Goal: Transaction & Acquisition: Book appointment/travel/reservation

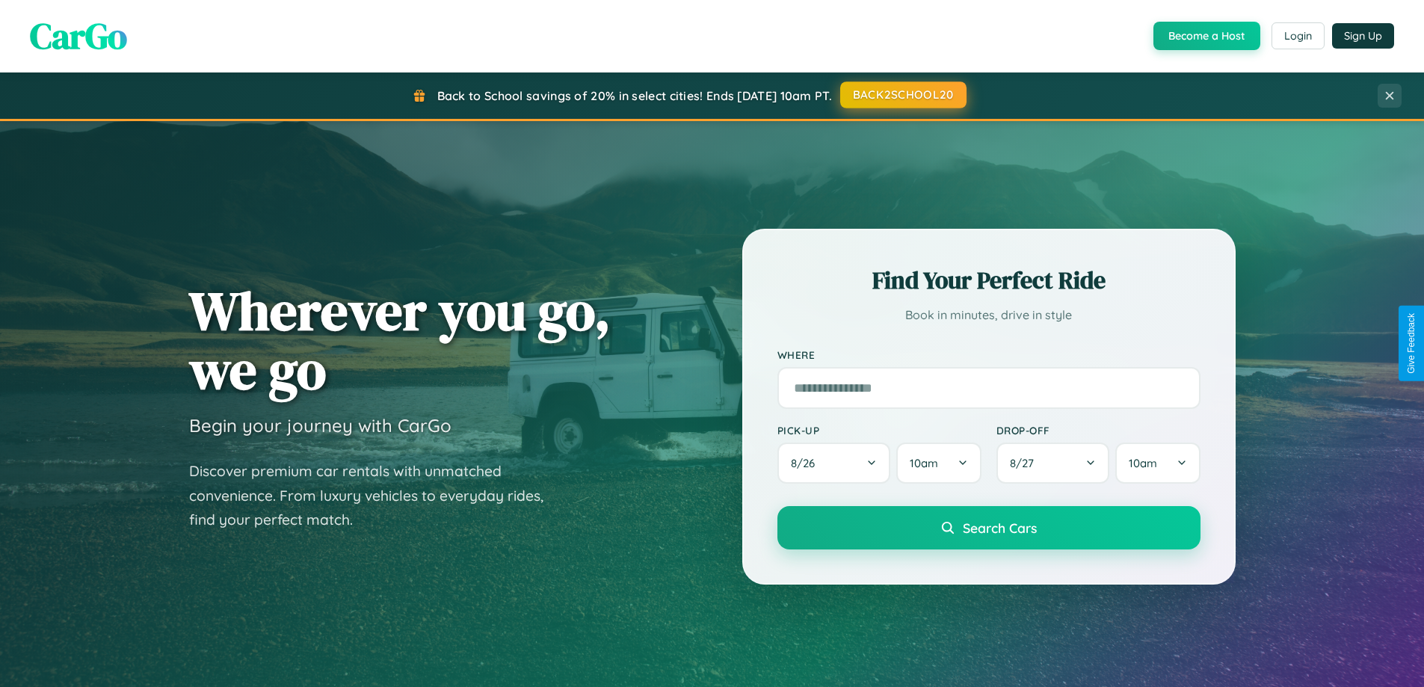
click at [902, 95] on button "BACK2SCHOOL20" at bounding box center [903, 94] width 126 height 27
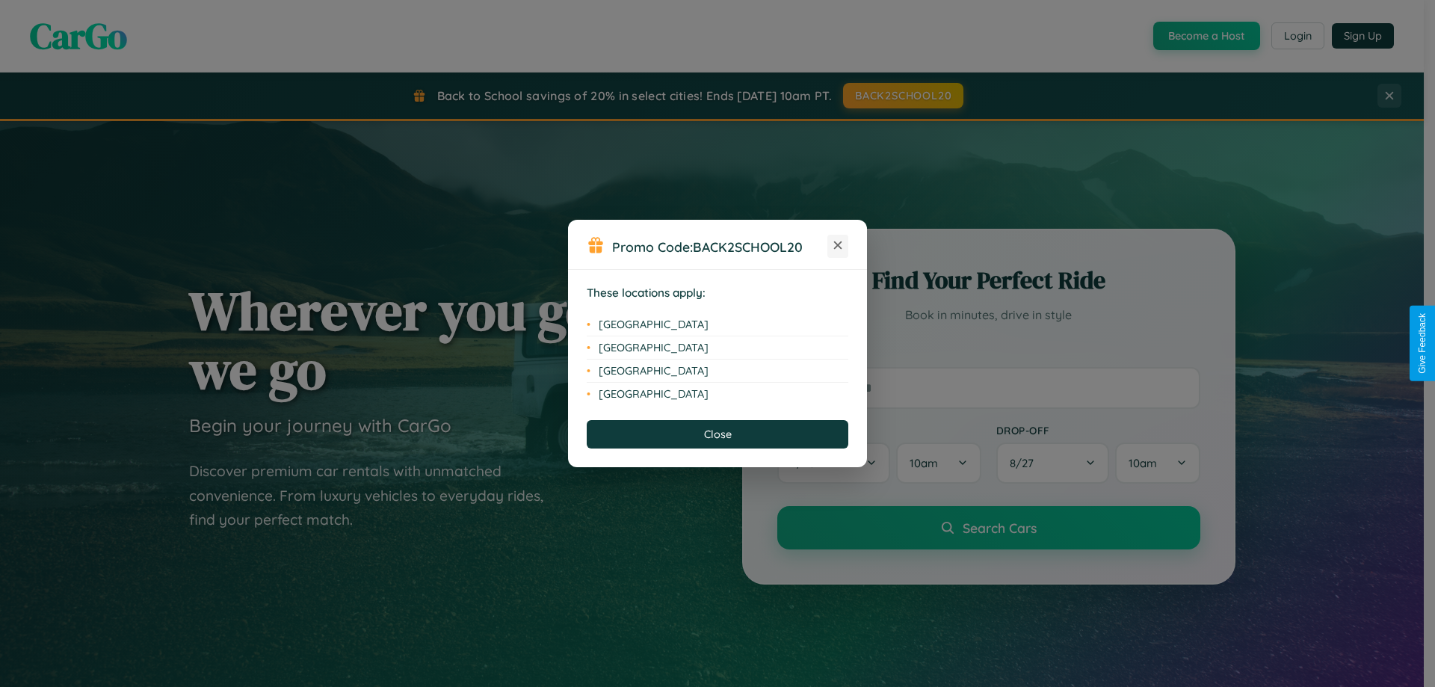
click at [838, 246] on icon at bounding box center [838, 245] width 8 height 8
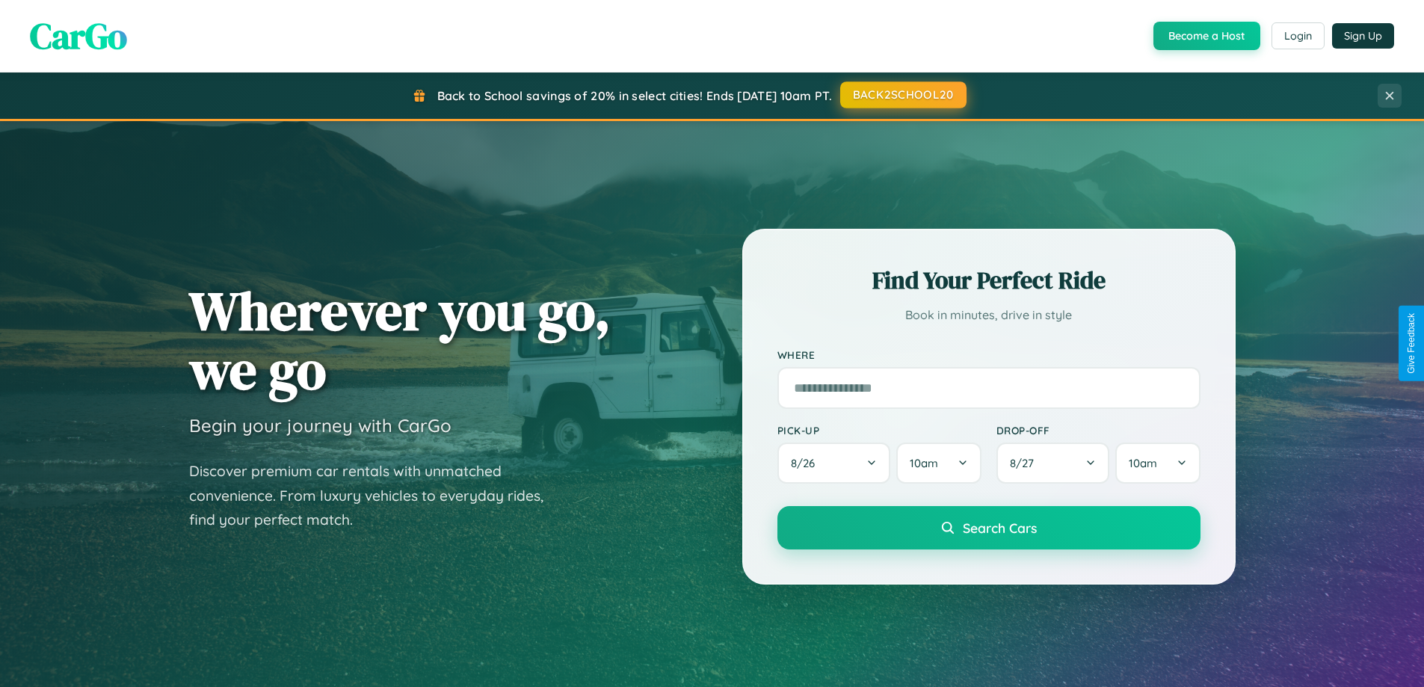
click at [902, 95] on button "BACK2SCHOOL20" at bounding box center [903, 94] width 126 height 27
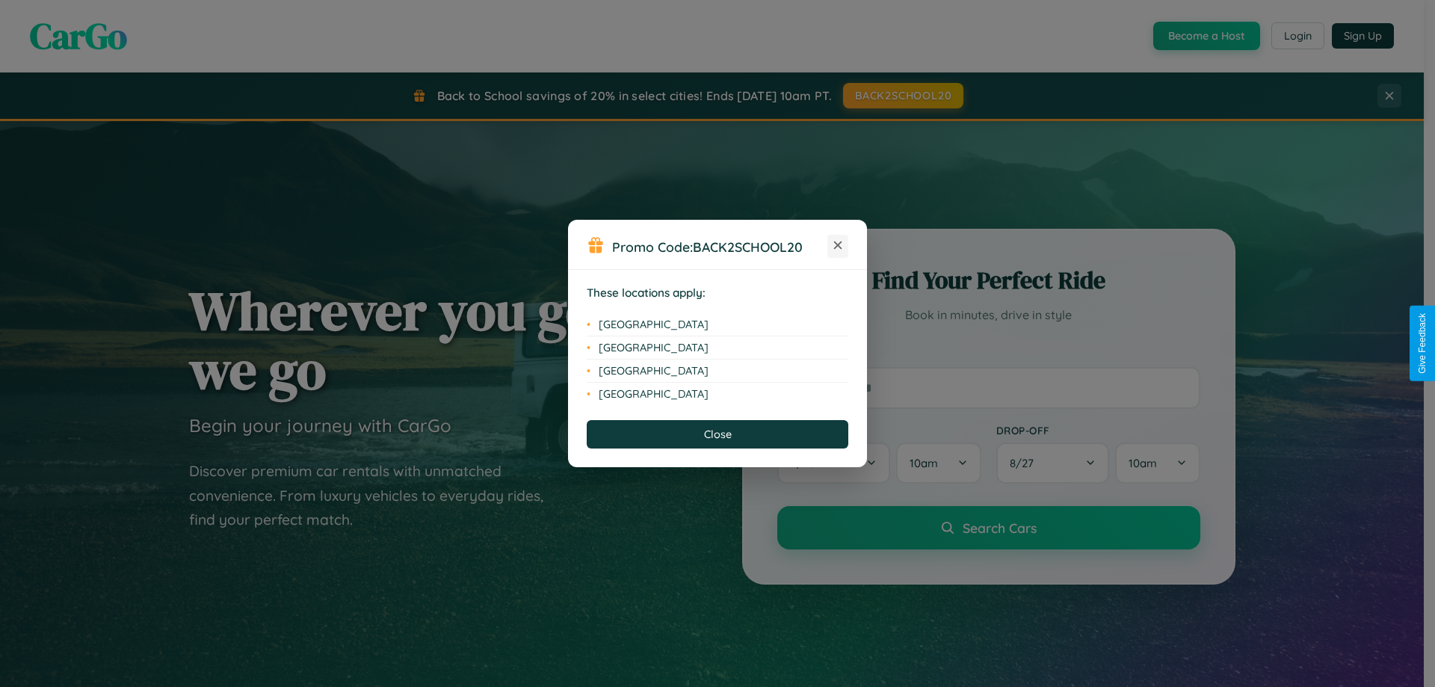
click at [838, 246] on icon at bounding box center [838, 245] width 8 height 8
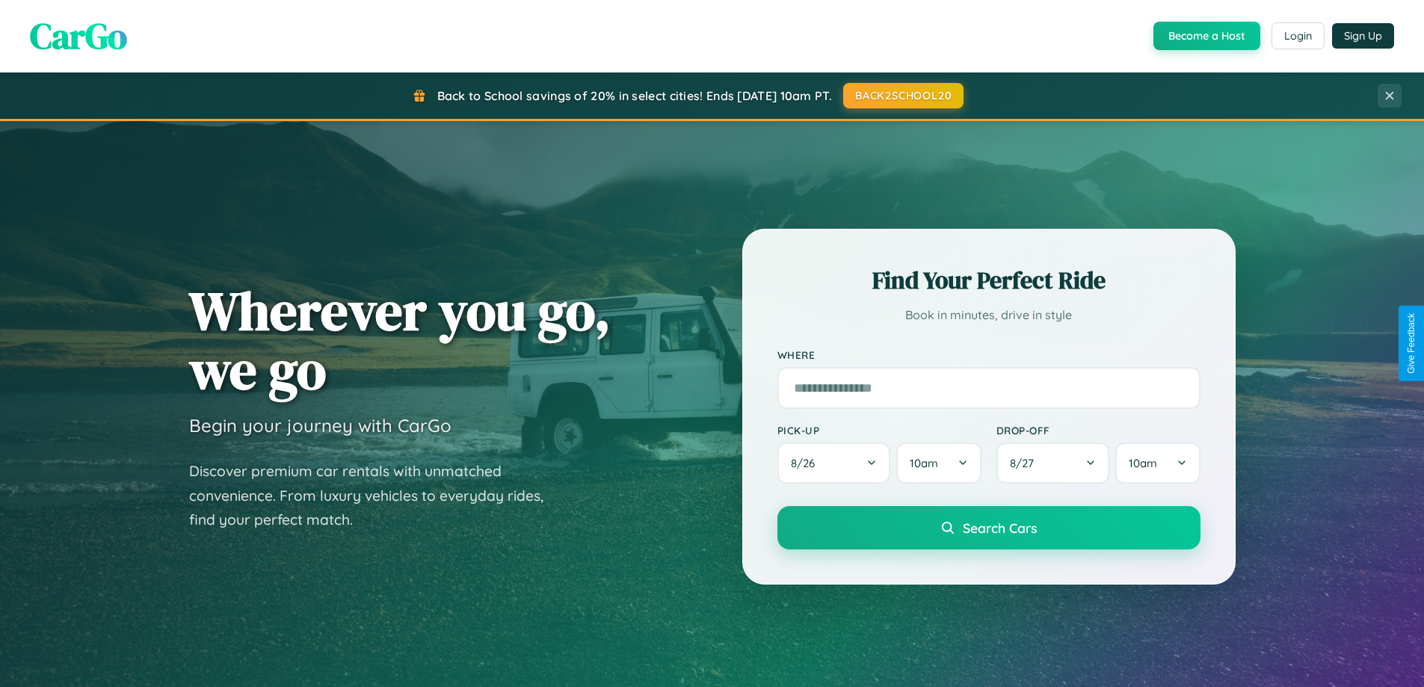
scroll to position [2402, 0]
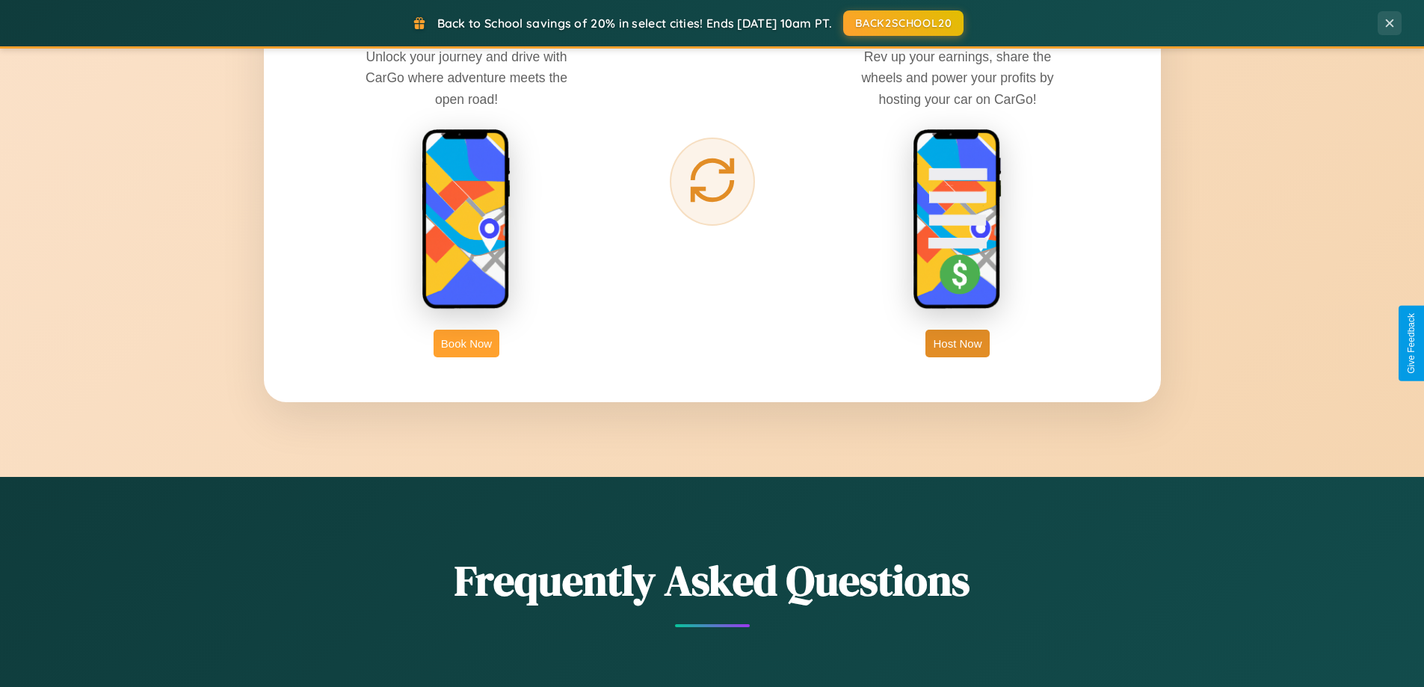
click at [466, 343] on button "Book Now" at bounding box center [467, 344] width 66 height 28
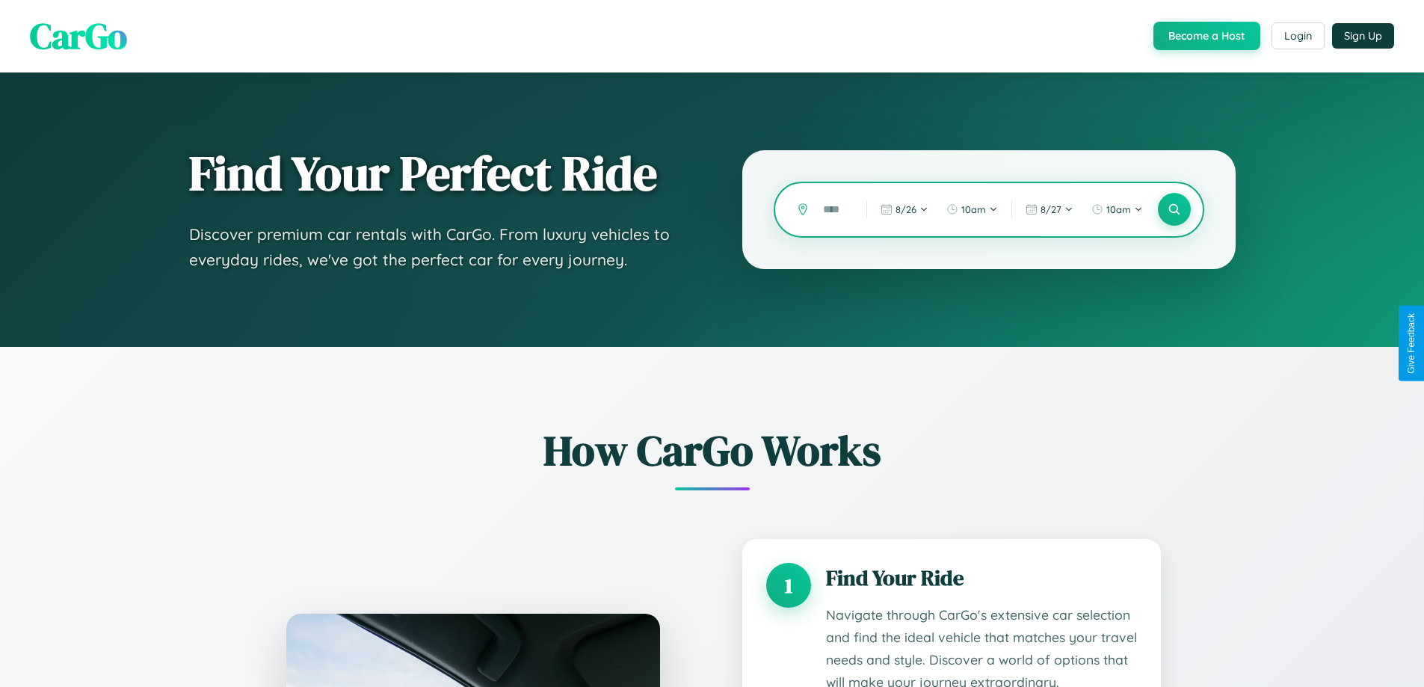
click at [833, 209] on input "text" at bounding box center [834, 210] width 36 height 26
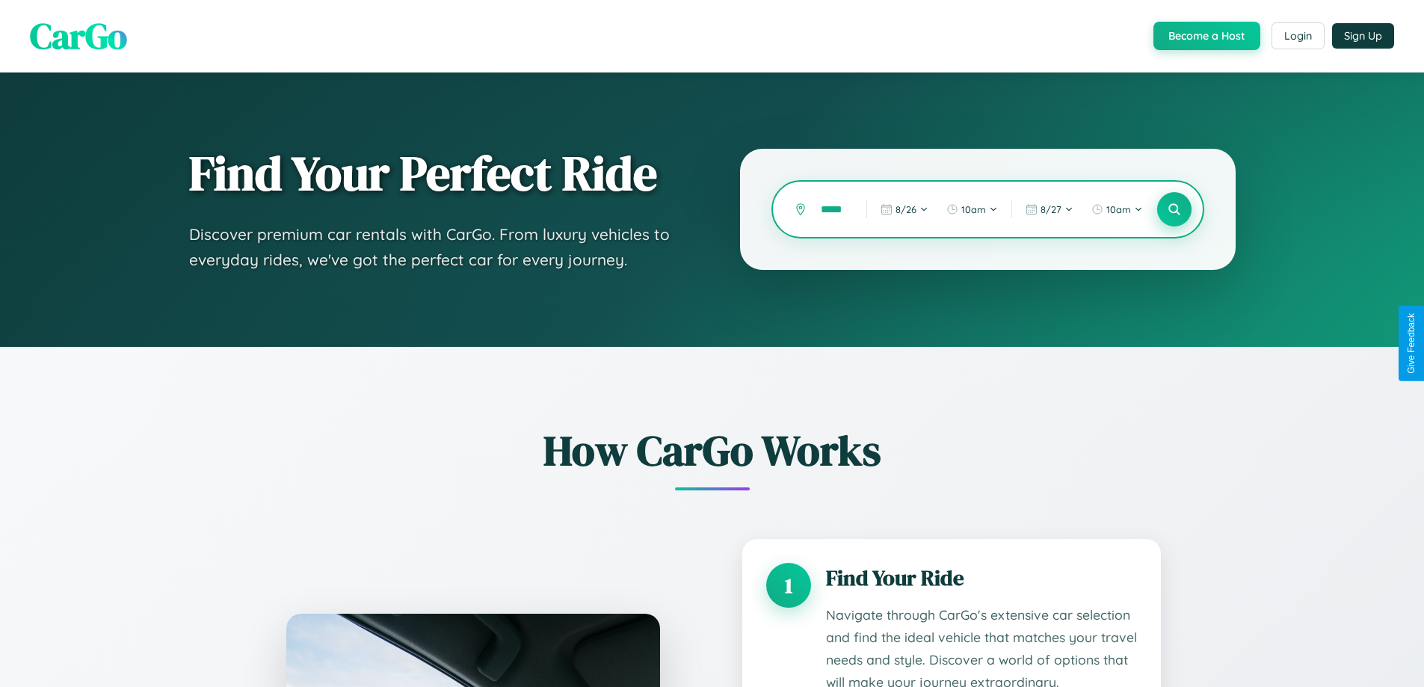
type input "*****"
click at [1174, 209] on icon at bounding box center [1174, 210] width 14 height 14
